Goal: Task Accomplishment & Management: Use online tool/utility

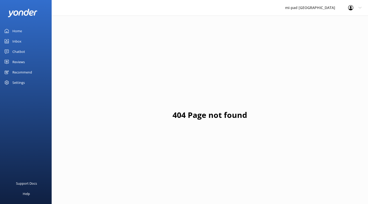
click at [18, 50] on div "Chatbot" at bounding box center [18, 51] width 13 height 10
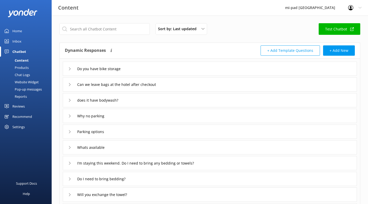
click at [18, 66] on div "Products" at bounding box center [16, 67] width 26 height 7
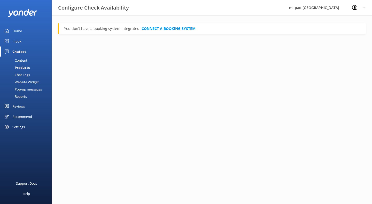
click at [21, 62] on div "Content" at bounding box center [15, 60] width 24 height 7
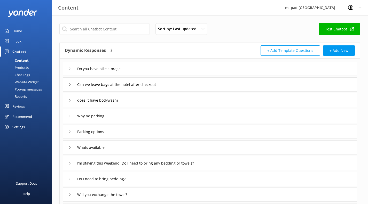
click at [21, 72] on div "Chat Logs" at bounding box center [16, 74] width 27 height 7
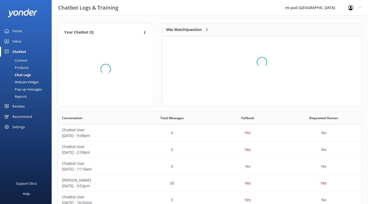
scroll to position [22, 195]
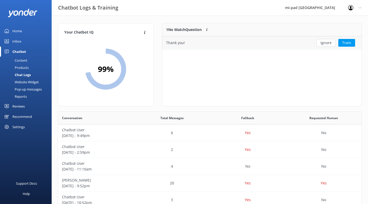
click at [323, 47] on div "Ignore Train" at bounding box center [336, 42] width 52 height 13
click at [323, 46] on button "Ignore" at bounding box center [325, 43] width 19 height 8
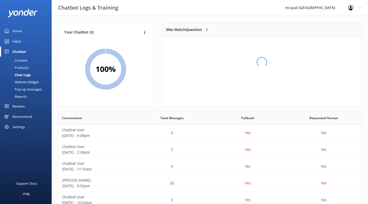
scroll to position [61, 195]
